Goal: Complete application form: Complete application form

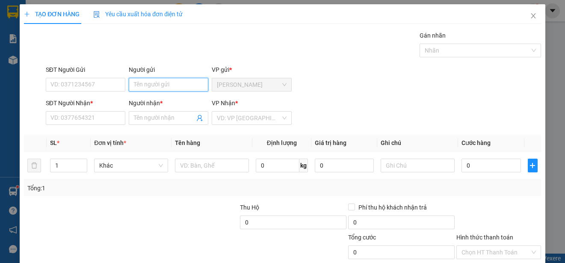
click at [165, 84] on input "Người gửi" at bounding box center [169, 85] width 80 height 14
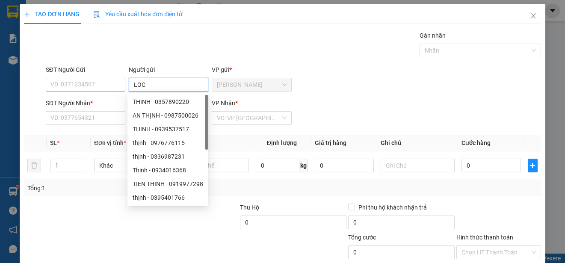
type input "LOC"
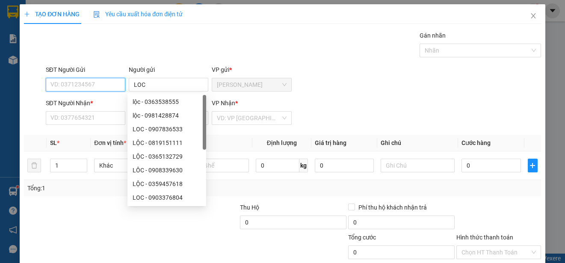
click at [106, 84] on input "SĐT Người Gửi" at bounding box center [86, 85] width 80 height 14
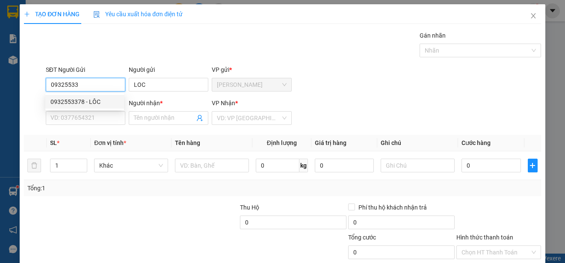
click at [104, 101] on div "0932553378 - LÔC" at bounding box center [84, 101] width 68 height 9
type input "0932553378"
type input "LÔC"
type input "0908311676"
type input "HƯNG"
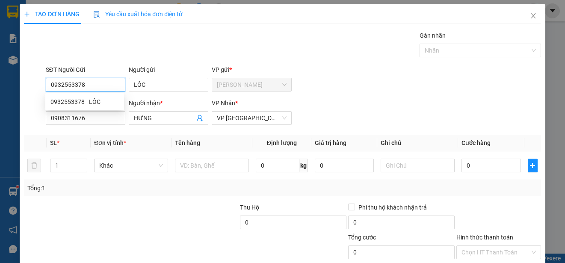
type input "20.000"
type input "0932553378"
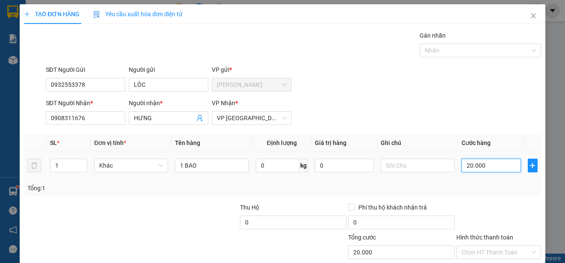
type input "0"
click at [461, 164] on input "0" at bounding box center [490, 166] width 59 height 14
type input "40"
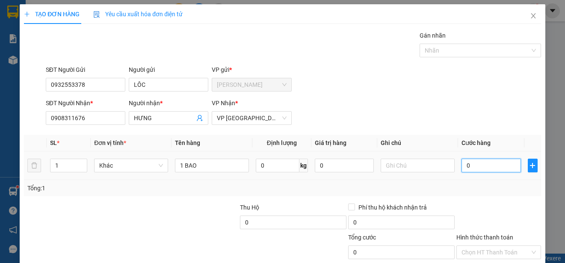
type input "40"
type input "400"
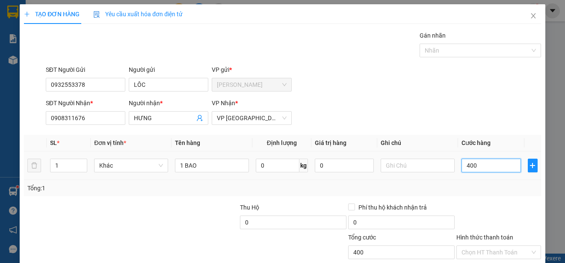
type input "4.000"
type input "40.000"
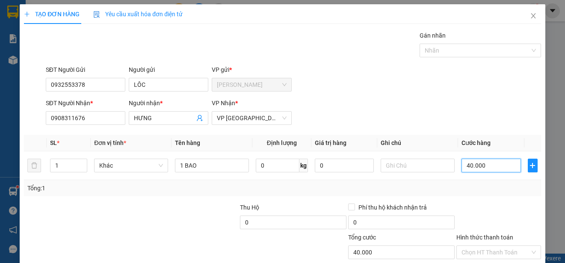
scroll to position [53, 0]
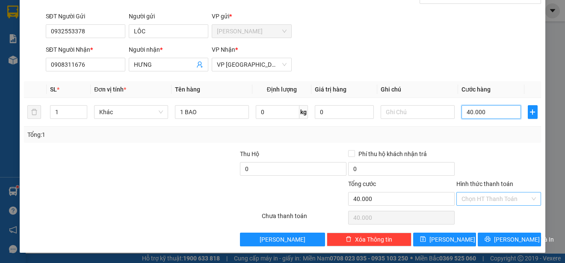
type input "40.000"
click at [518, 194] on input "Hình thức thanh toán" at bounding box center [495, 198] width 68 height 13
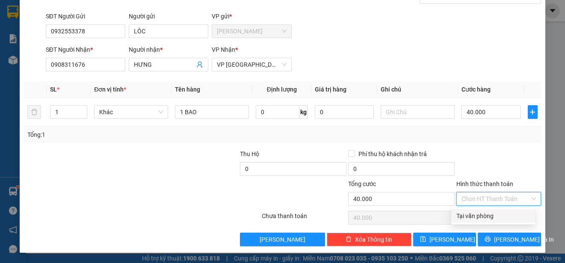
click at [512, 217] on div "Tại văn phòng" at bounding box center [493, 215] width 74 height 9
type input "0"
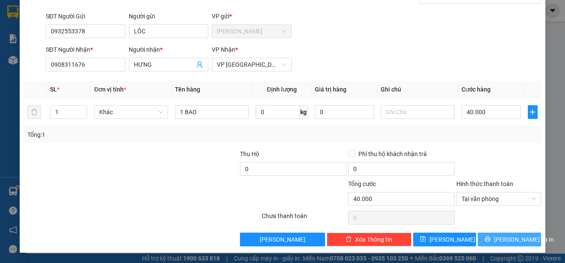
click at [511, 234] on button "[PERSON_NAME] và In" at bounding box center [509, 240] width 63 height 14
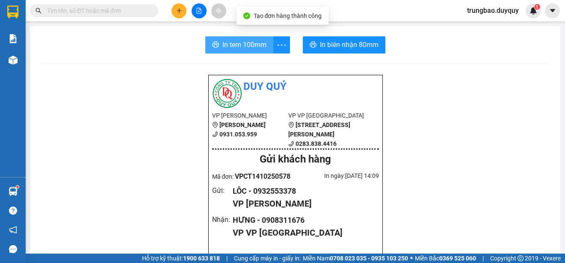
click at [259, 49] on span "In tem 100mm" at bounding box center [244, 44] width 44 height 11
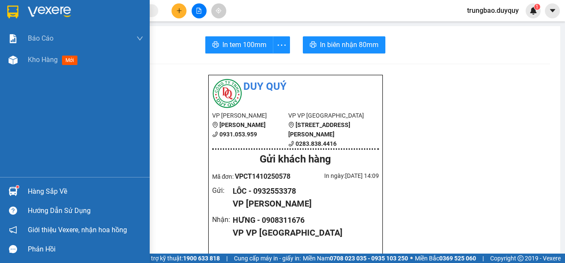
click at [14, 12] on img at bounding box center [12, 12] width 11 height 13
